Goal: Navigation & Orientation: Find specific page/section

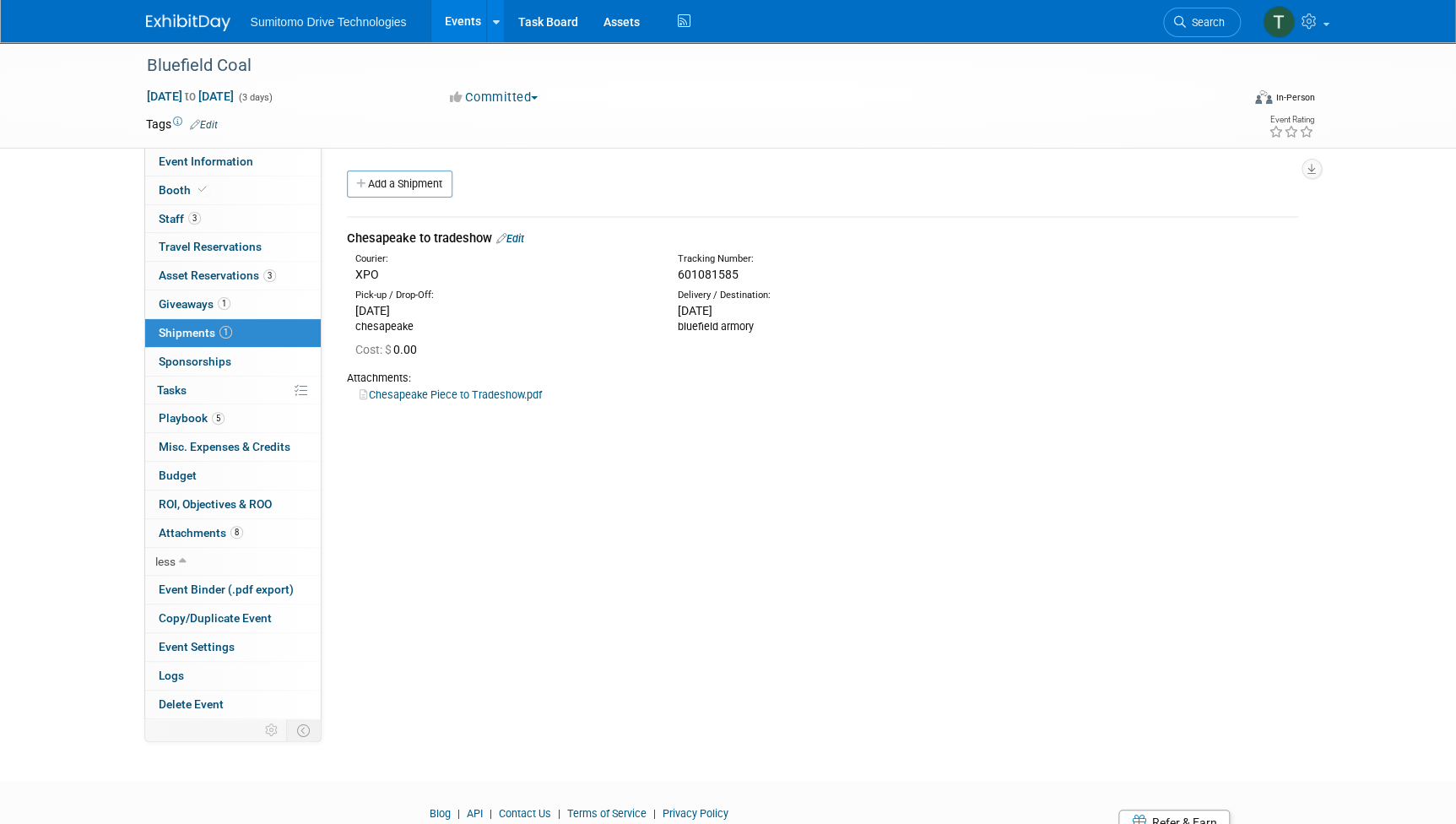
click at [462, 15] on link "Events" at bounding box center [462, 21] width 62 height 42
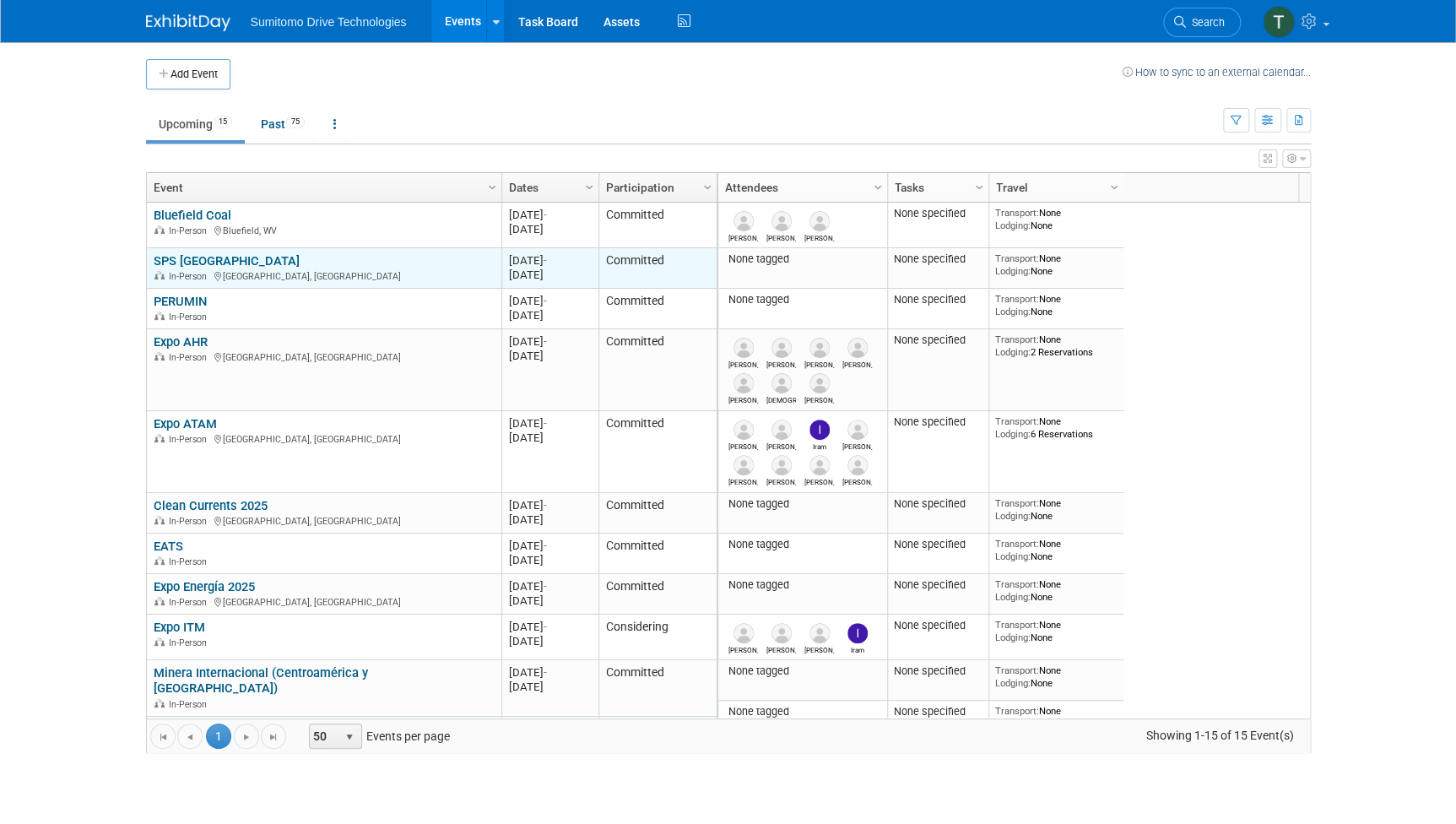
click at [190, 259] on link "SPS [GEOGRAPHIC_DATA]" at bounding box center [226, 260] width 146 height 15
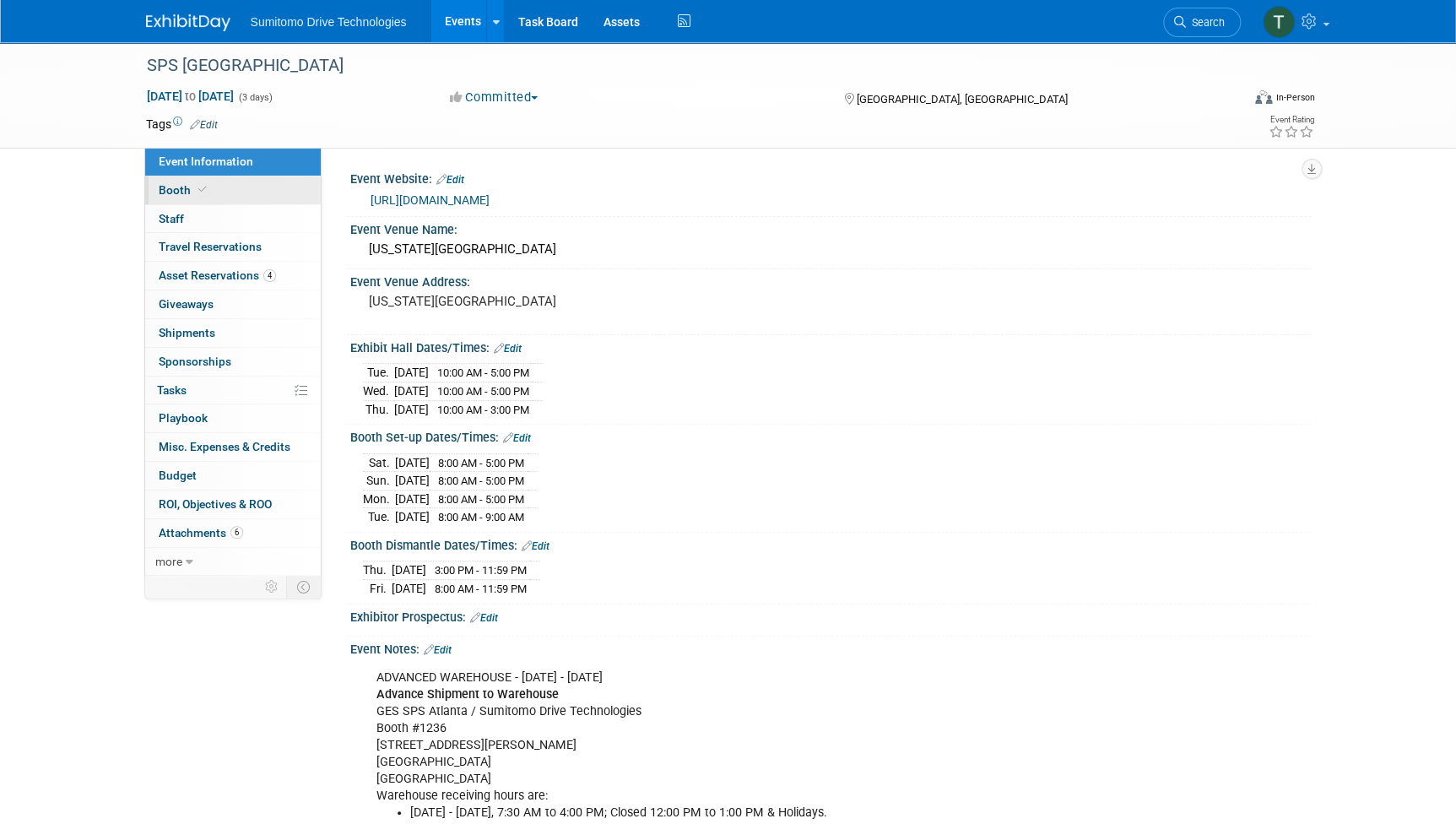
click at [182, 191] on span "Booth" at bounding box center [184, 189] width 51 height 13
